Goal: Transaction & Acquisition: Purchase product/service

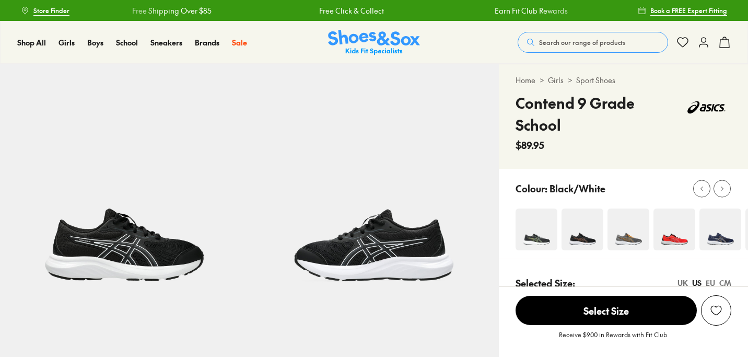
click at [533, 208] on img at bounding box center [536, 229] width 42 height 42
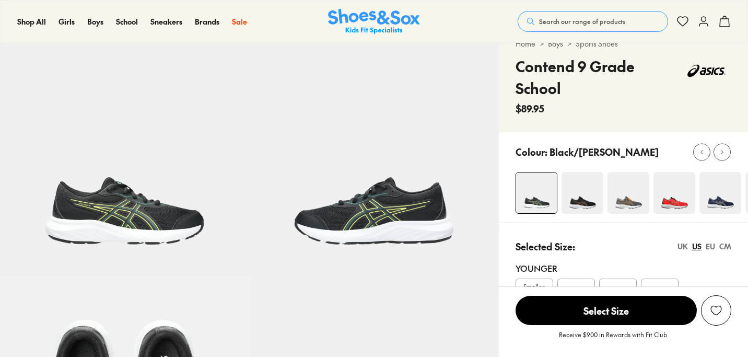
select select "*"
click at [578, 205] on img at bounding box center [582, 193] width 42 height 42
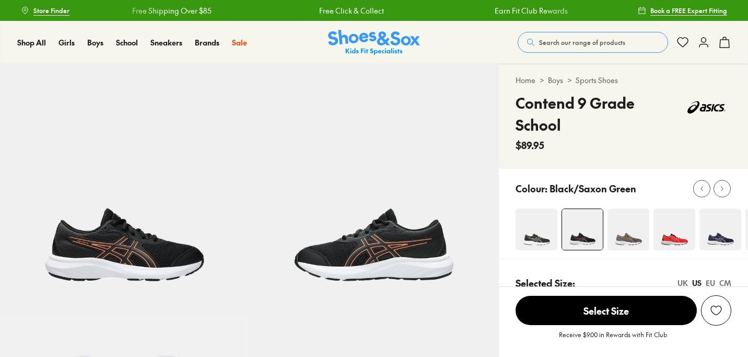
click at [722, 187] on icon at bounding box center [722, 188] width 8 height 8
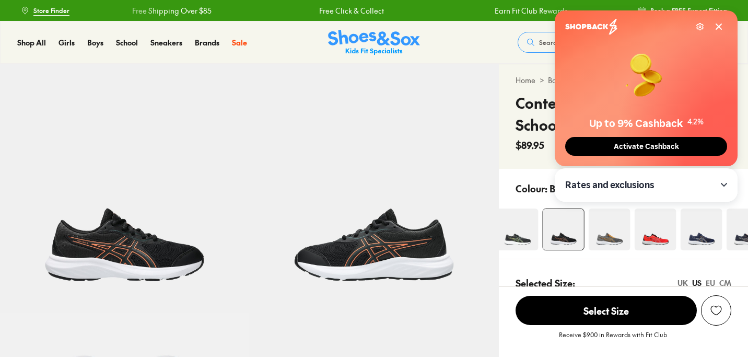
select select "*"
click at [717, 28] on icon at bounding box center [718, 26] width 5 height 5
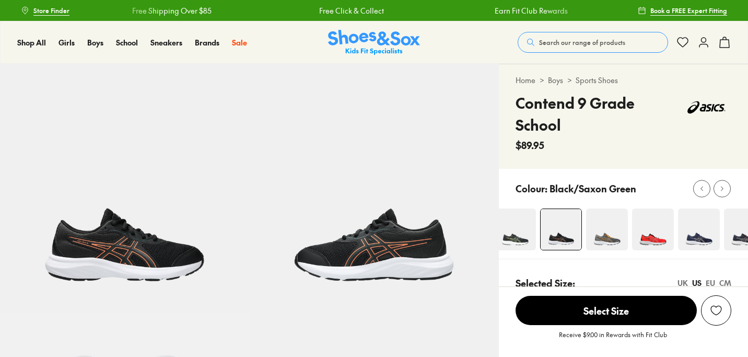
click at [601, 232] on img at bounding box center [607, 229] width 42 height 42
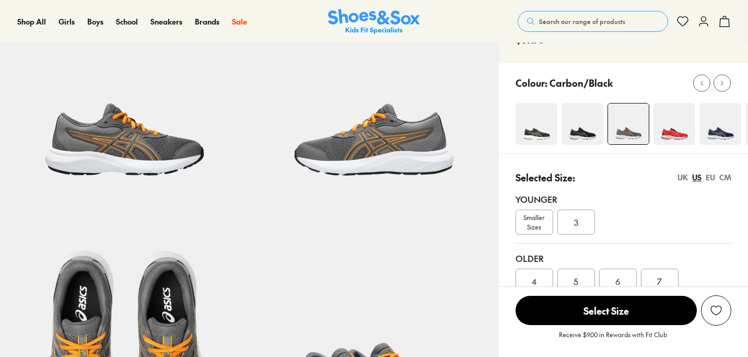
click at [717, 128] on img at bounding box center [720, 124] width 42 height 42
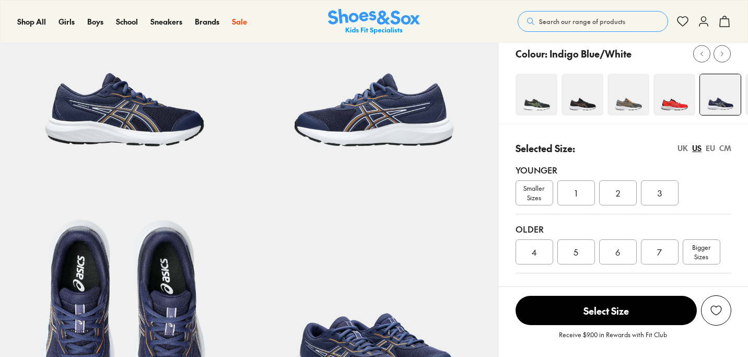
scroll to position [175, 0]
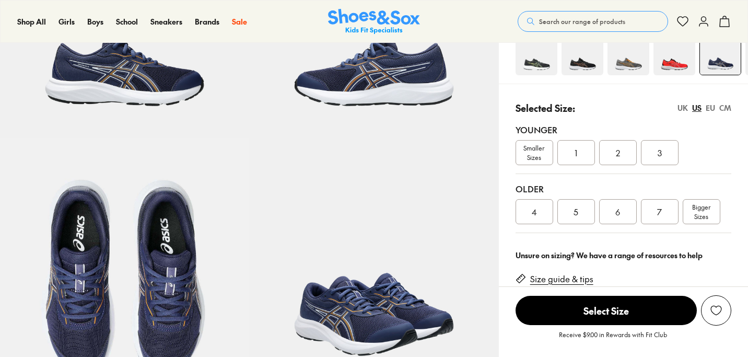
select select "*"
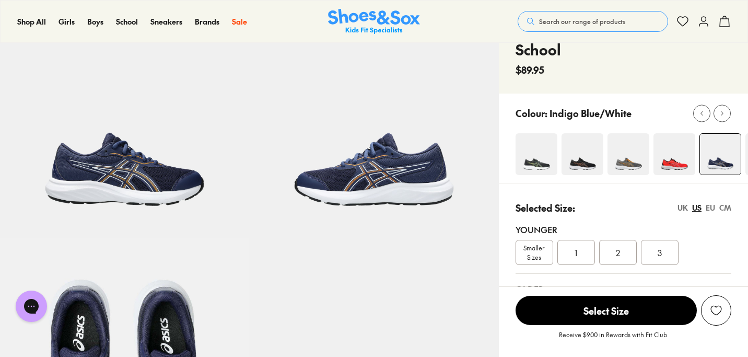
scroll to position [0, 0]
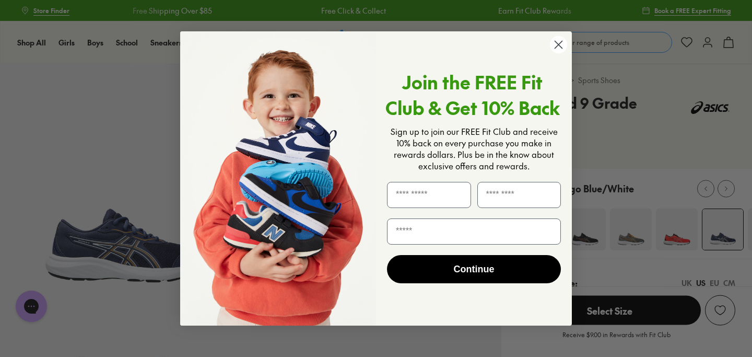
click at [559, 46] on circle "Close dialog" at bounding box center [558, 44] width 17 height 17
